Goal: Task Accomplishment & Management: Manage account settings

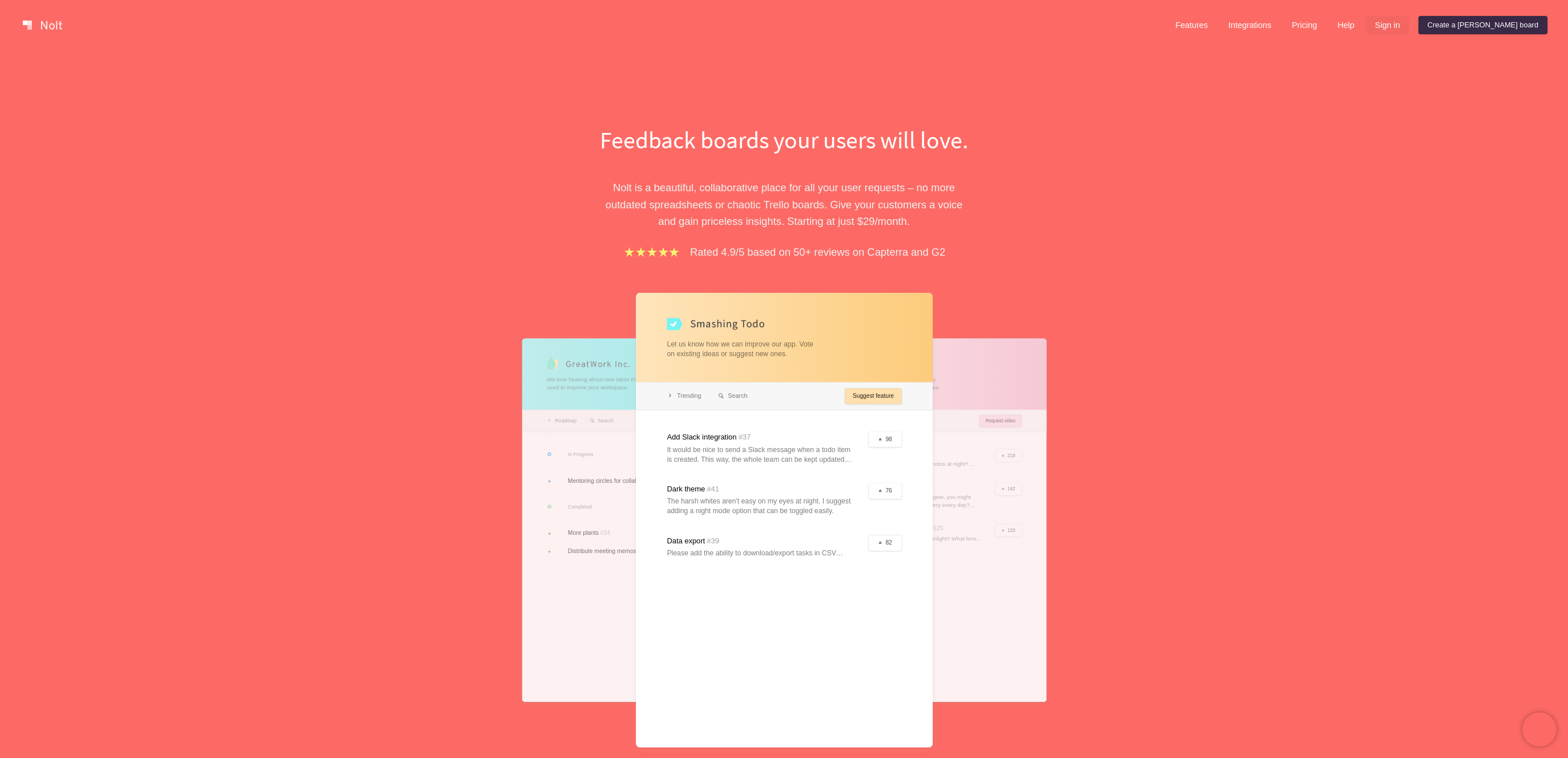
click at [1409, 25] on link "Sign in" at bounding box center [1388, 25] width 43 height 19
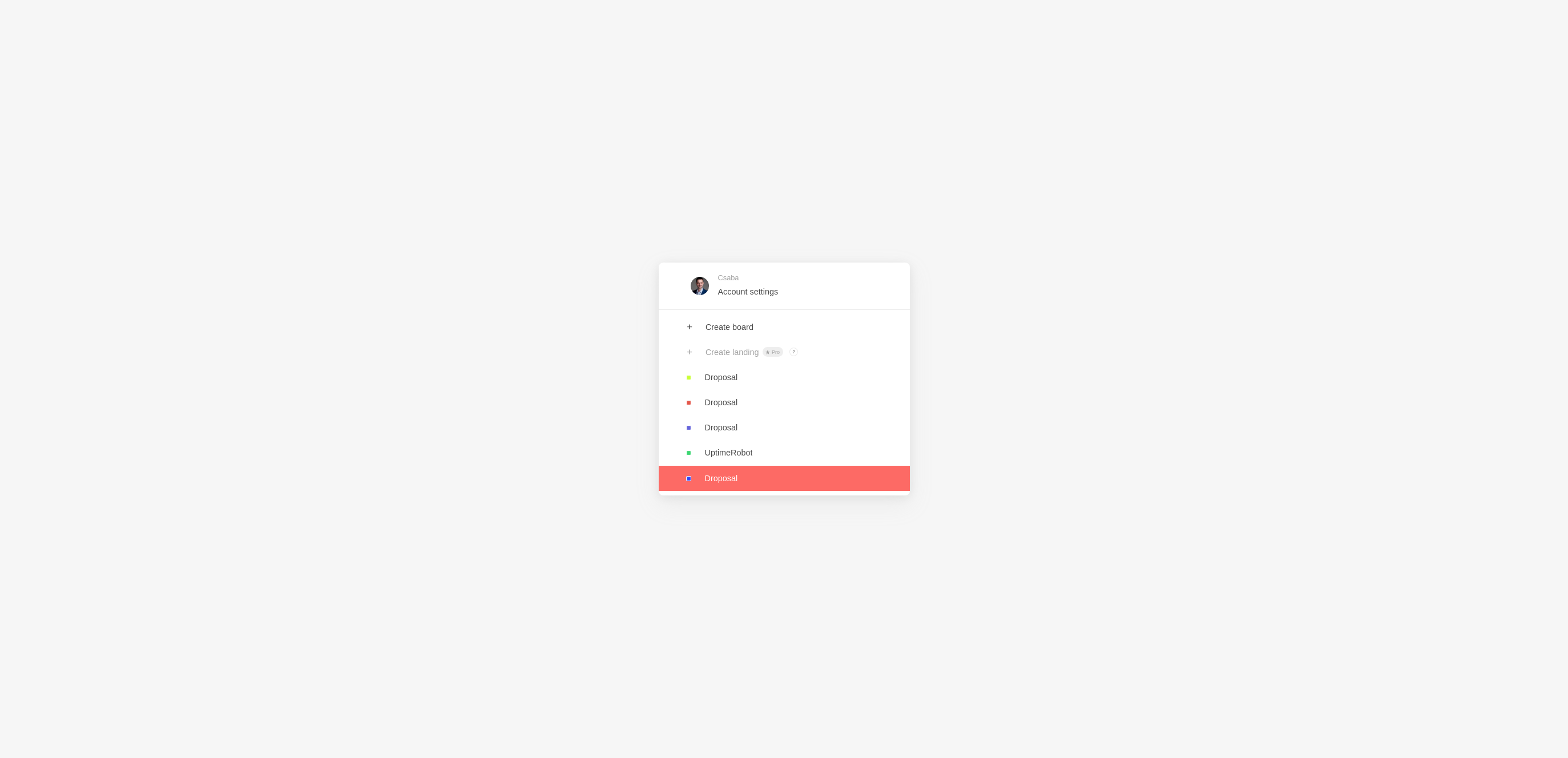
click at [760, 477] on link at bounding box center [784, 478] width 251 height 25
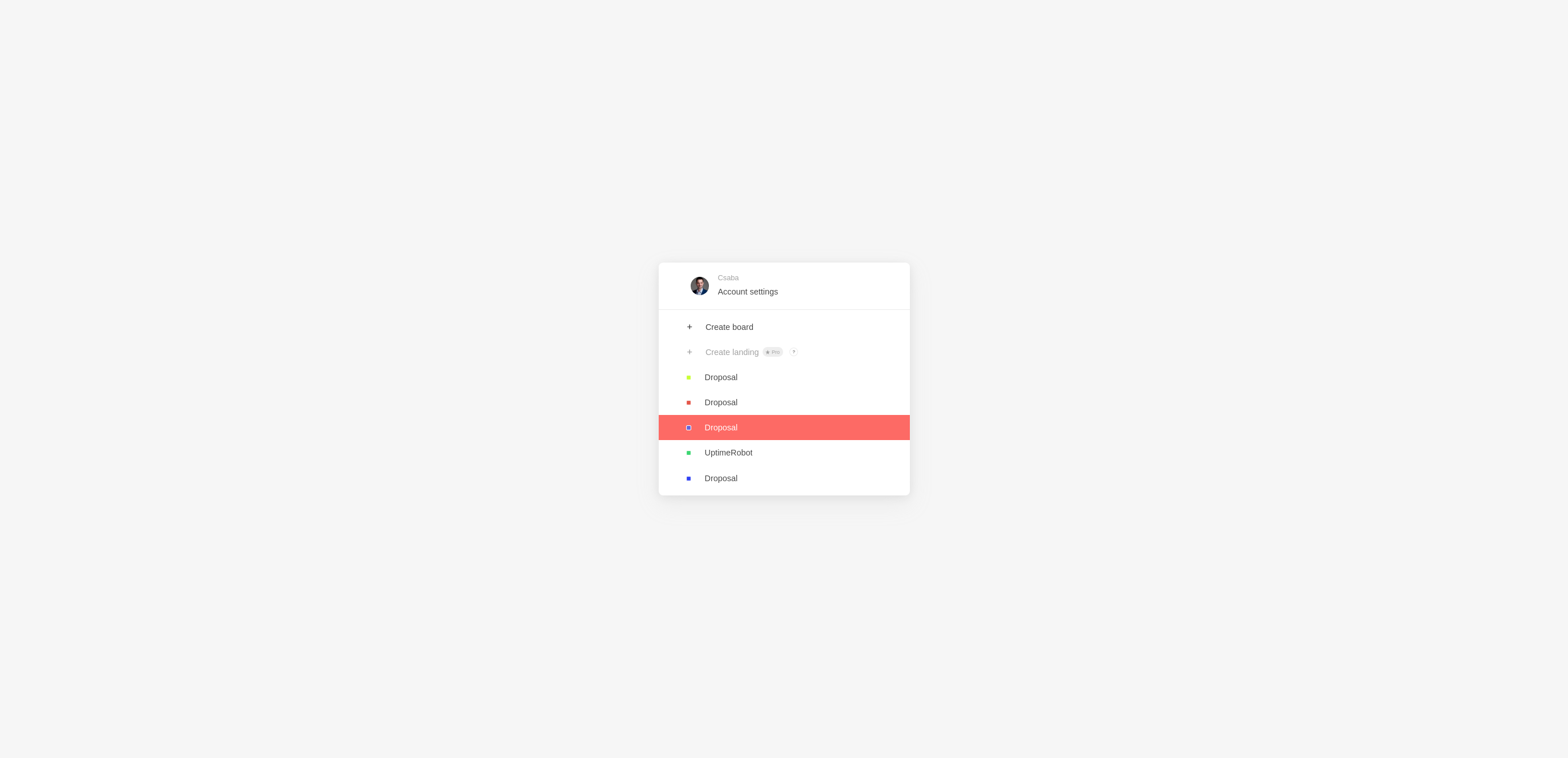
click at [736, 435] on link at bounding box center [784, 427] width 251 height 25
